Goal: Information Seeking & Learning: Learn about a topic

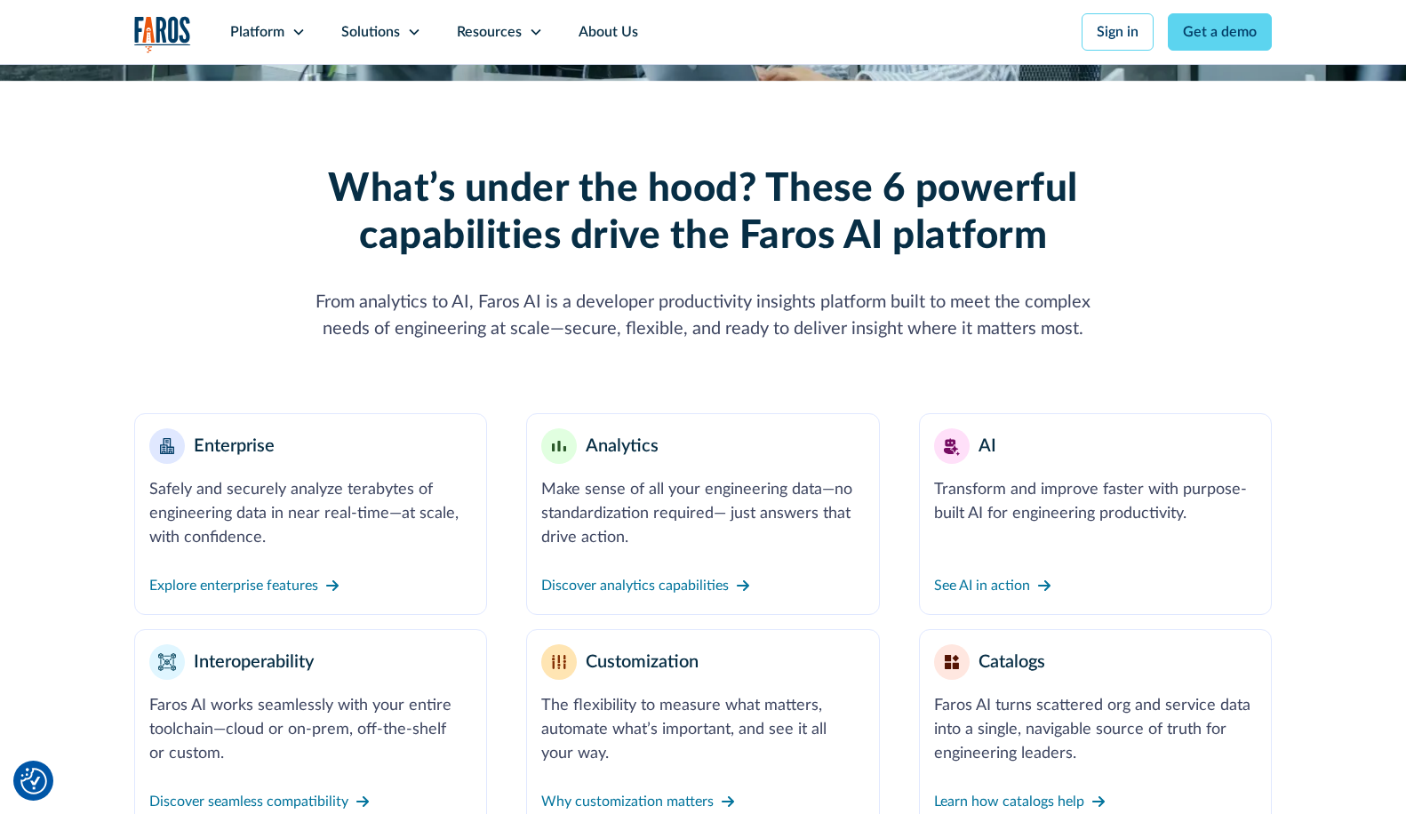
scroll to position [498, 0]
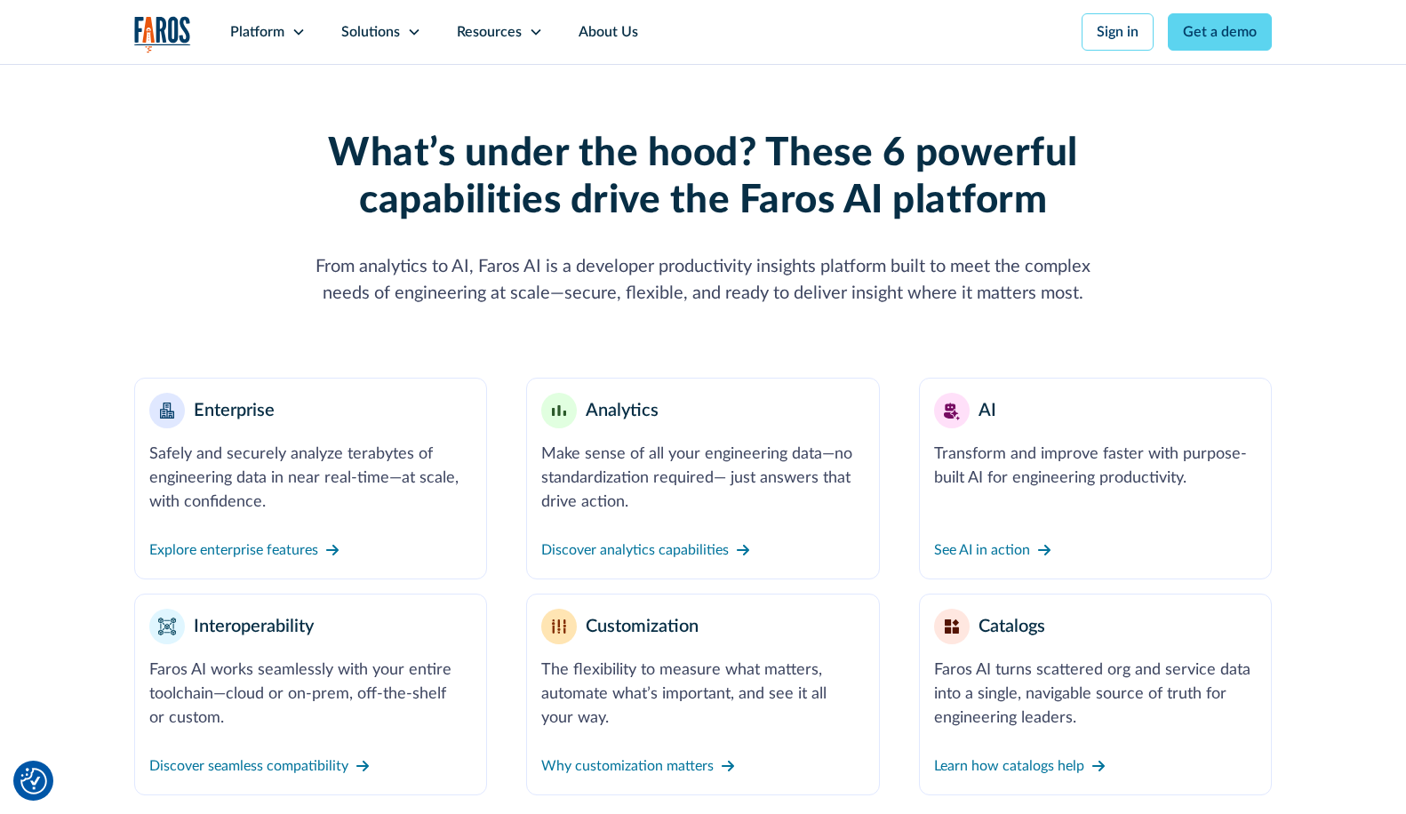
click at [1296, 484] on div "What’s under the hood? These 6 powerful capabilities drive the Faros AI platfor…" at bounding box center [703, 431] width 1406 height 772
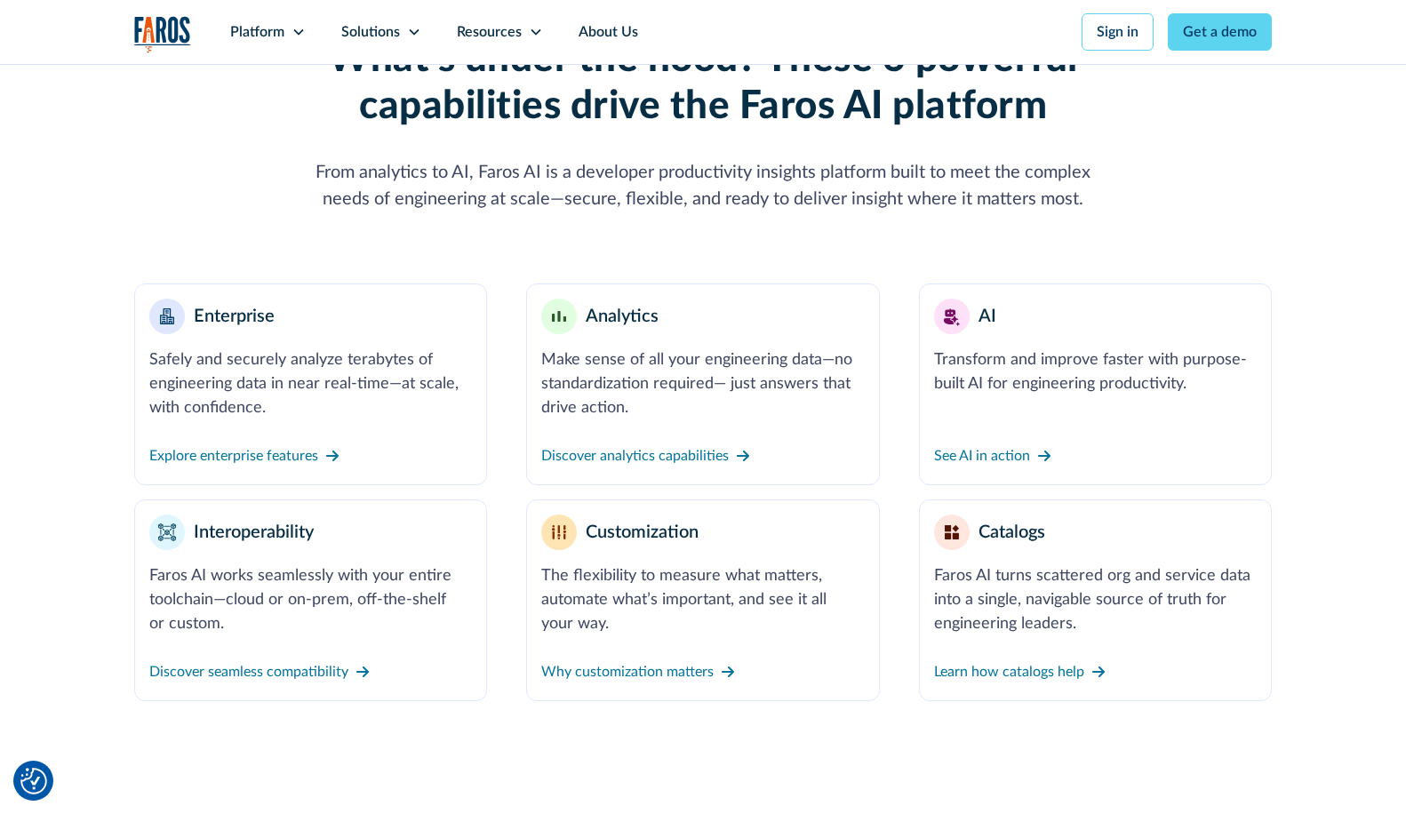
scroll to position [604, 0]
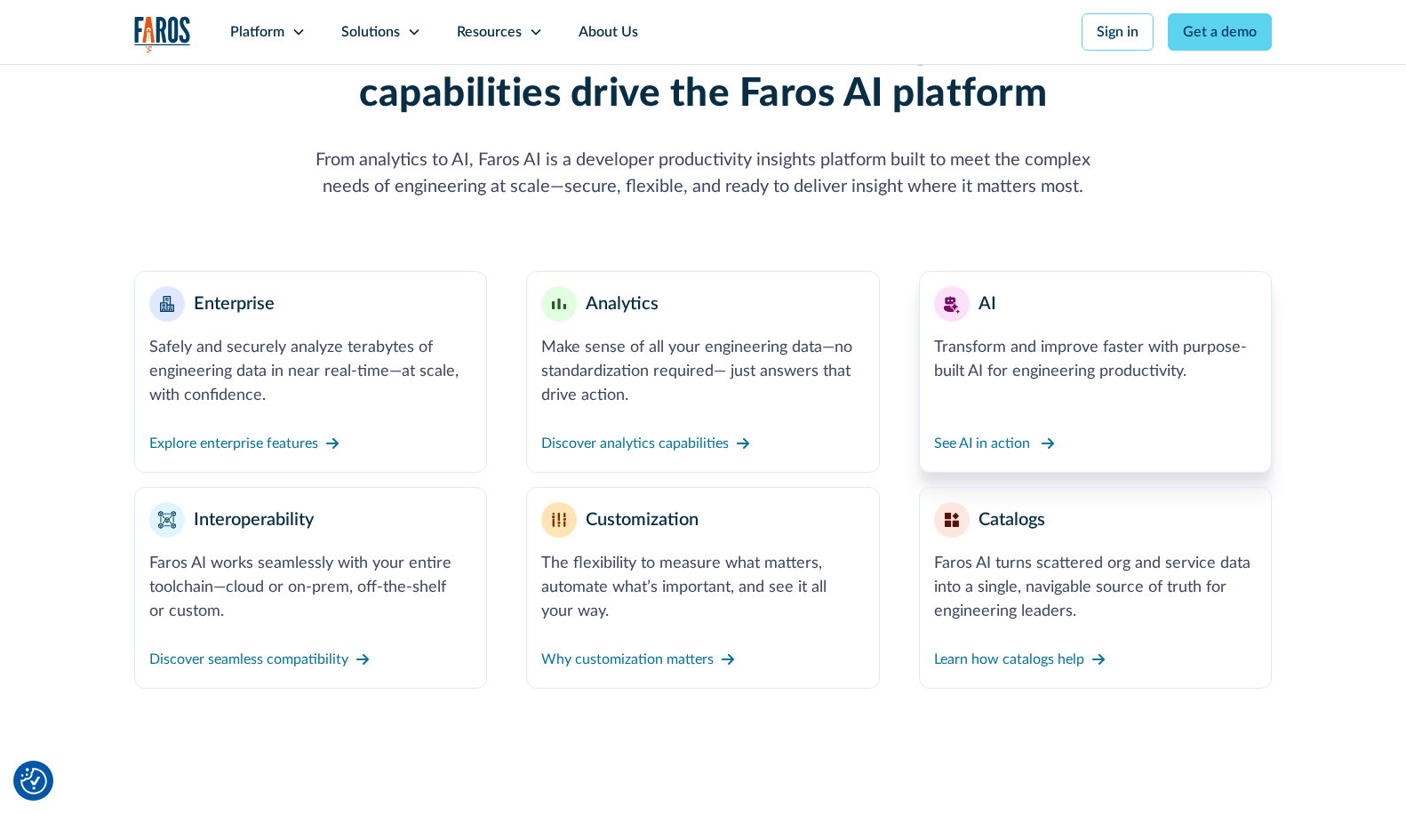
click at [986, 446] on div "See AI in action" at bounding box center [982, 443] width 96 height 21
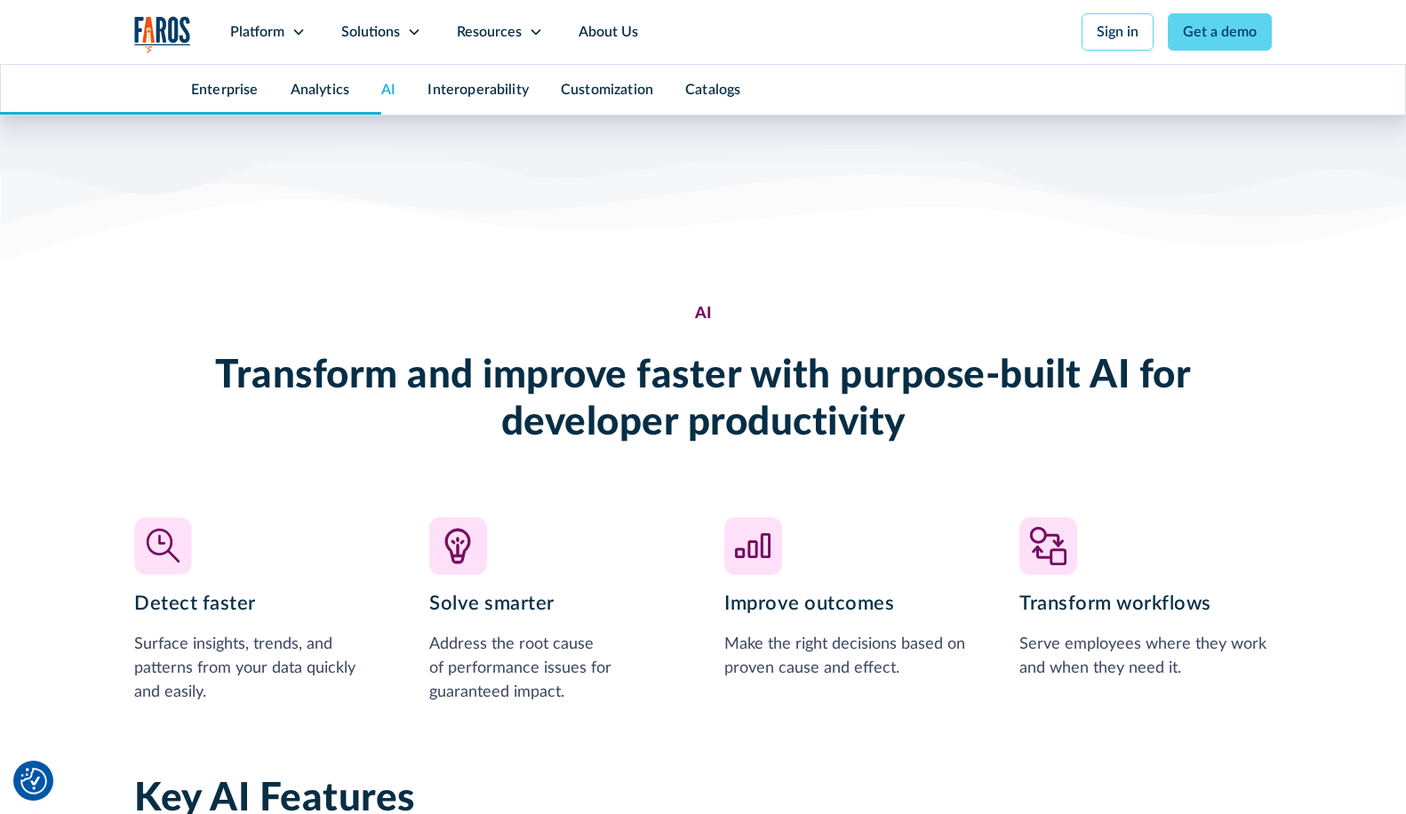
scroll to position [3557, 0]
click at [986, 446] on div "AI Transform and improve faster with purpose-built AI for developer productivit…" at bounding box center [703, 504] width 1138 height 403
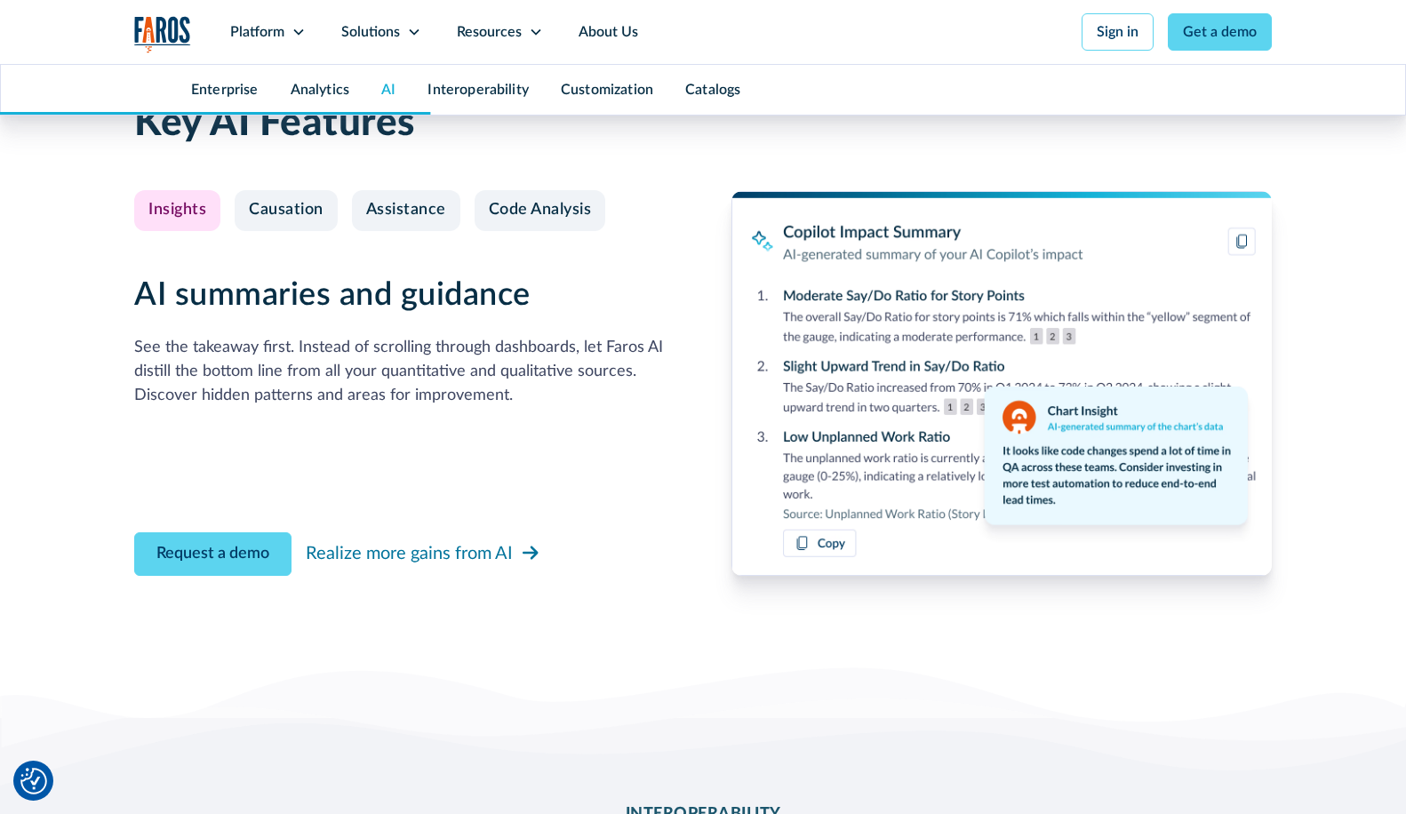
scroll to position [4197, 0]
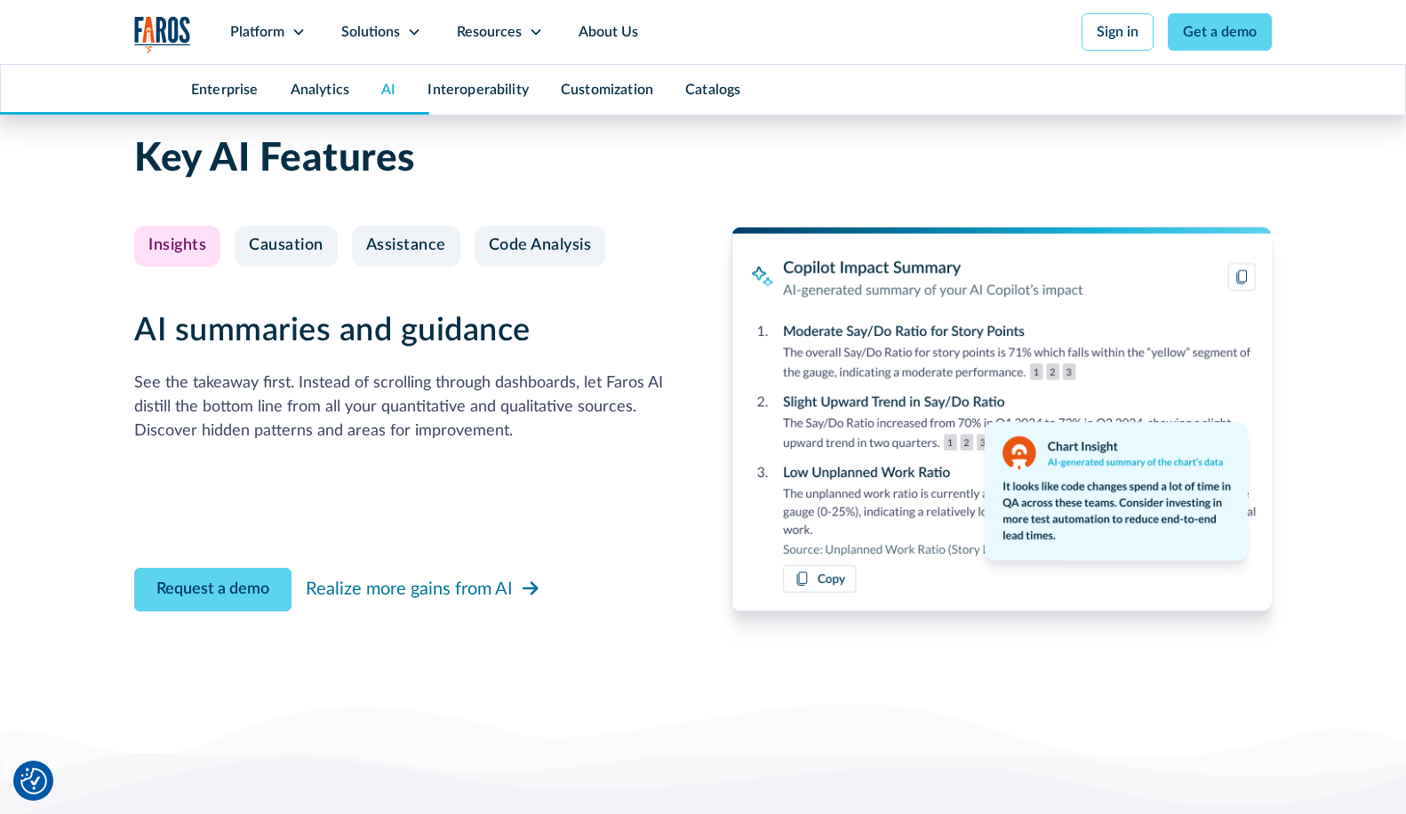
click at [754, 447] on img at bounding box center [1002, 419] width 540 height 385
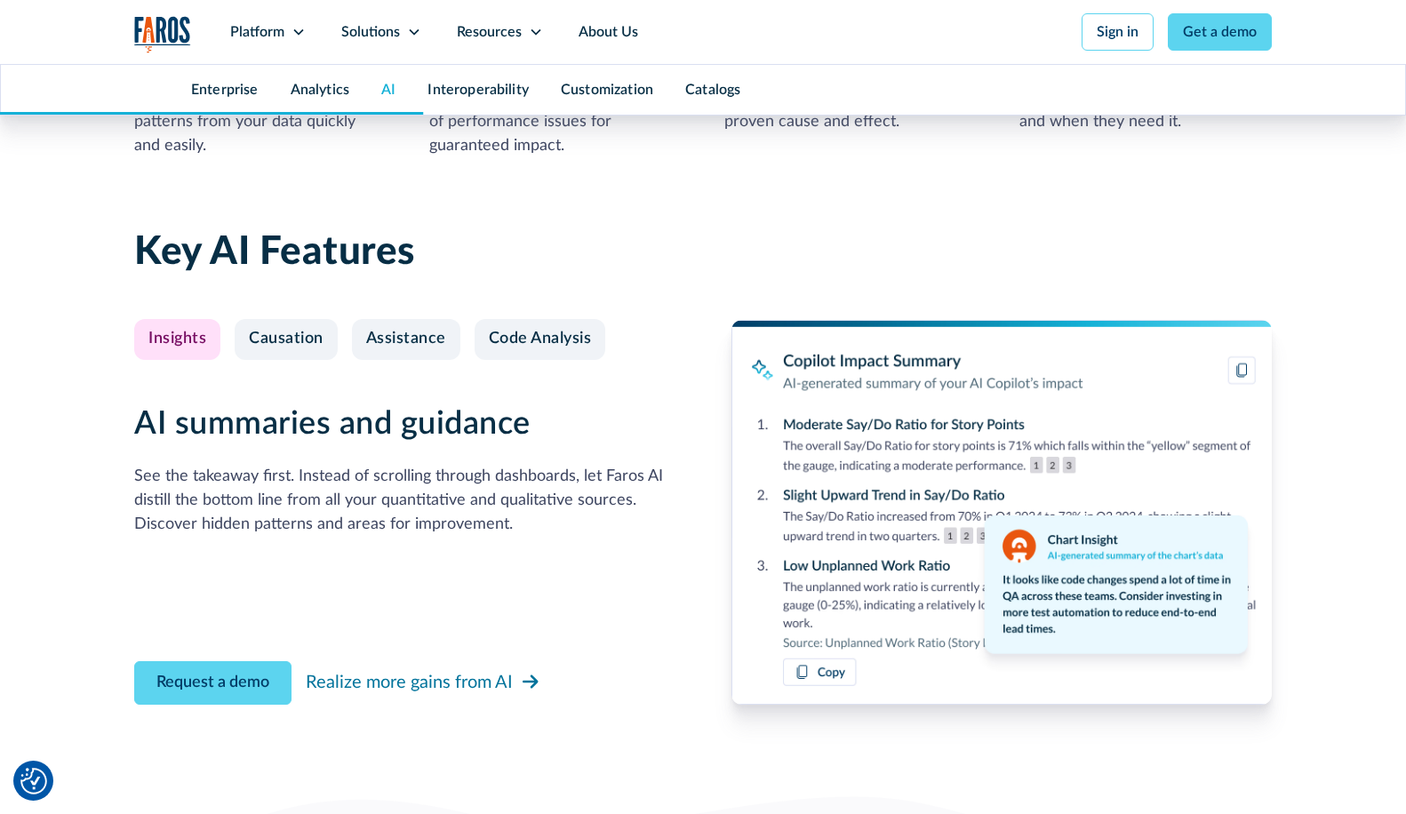
scroll to position [4091, 0]
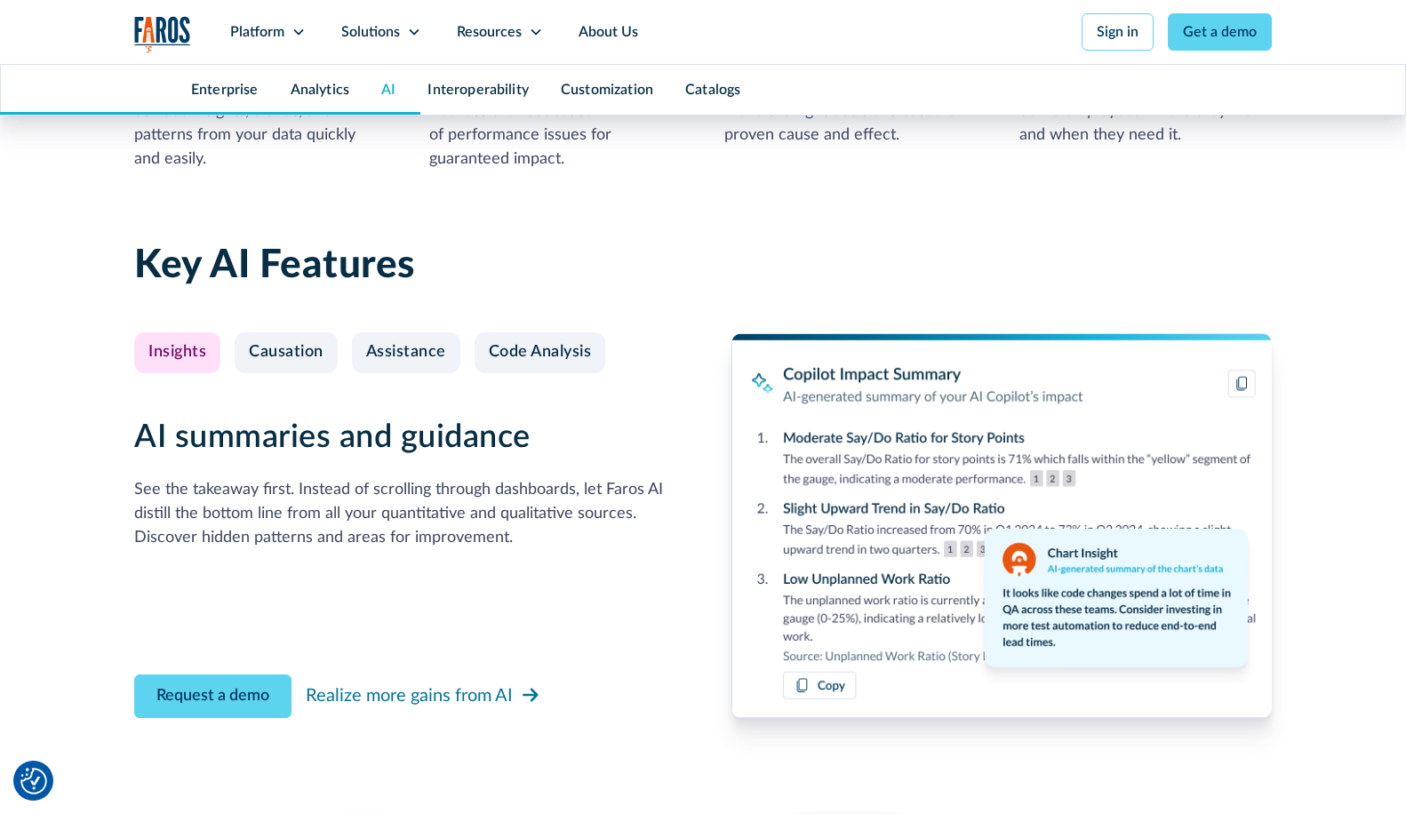
click at [268, 488] on div "See the takeaway first. Instead of scrolling through dashboards, let Faros AI d…" at bounding box center [404, 514] width 540 height 72
click at [436, 491] on div "See the takeaway first. Instead of scrolling through dashboards, let Faros AI d…" at bounding box center [404, 514] width 540 height 72
click at [388, 512] on div "See the takeaway first. Instead of scrolling through dashboards, let Faros AI d…" at bounding box center [404, 514] width 540 height 72
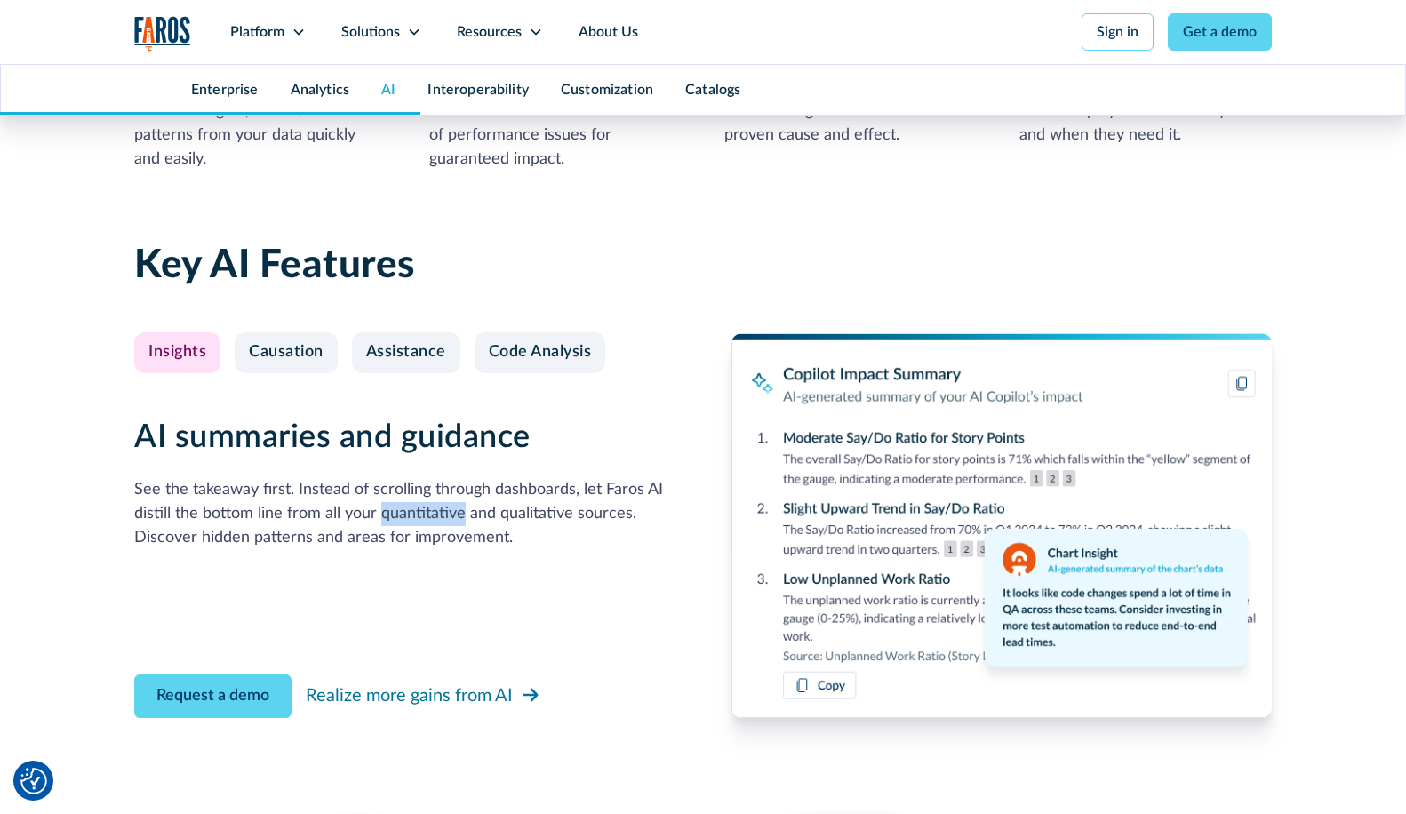
click at [388, 512] on div "See the takeaway first. Instead of scrolling through dashboards, let Faros AI d…" at bounding box center [404, 514] width 540 height 72
